Goal: Navigation & Orientation: Go to known website

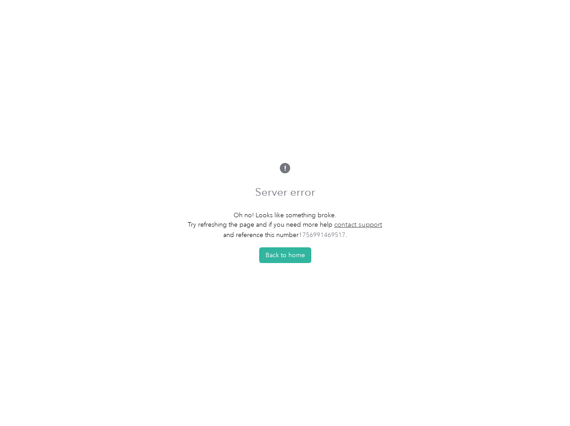
click at [285, 213] on p "Oh no! Looks like something broke." at bounding box center [285, 215] width 194 height 9
click at [287, 258] on button "Back to home" at bounding box center [285, 255] width 52 height 16
